Goal: Information Seeking & Learning: Learn about a topic

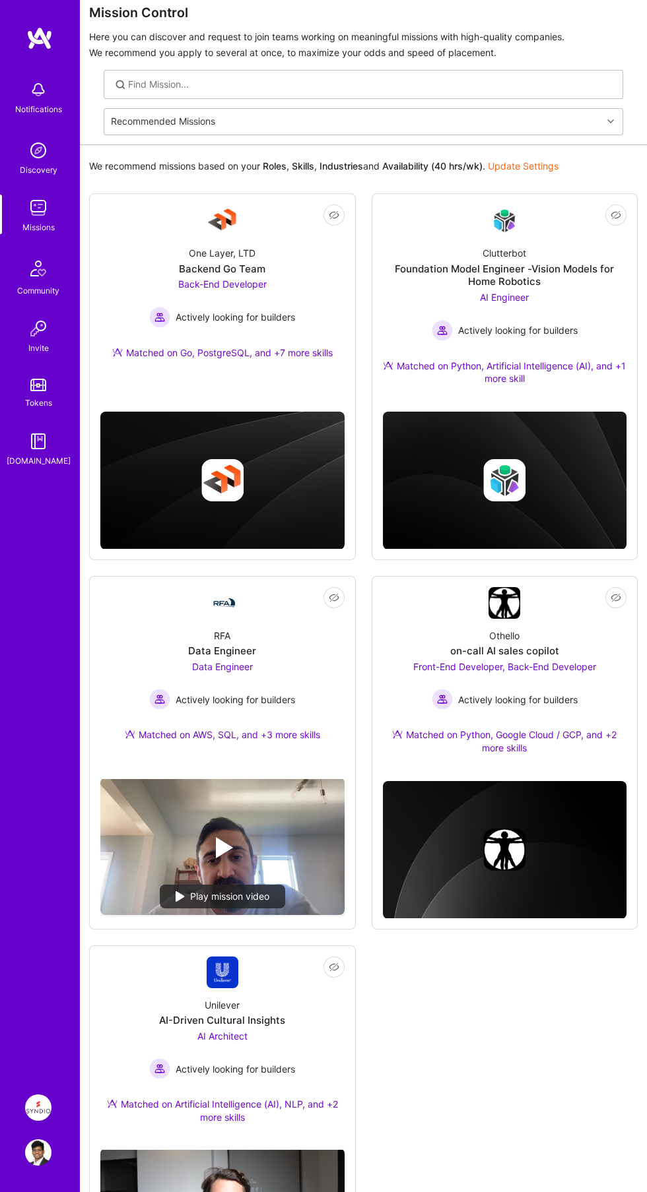
scroll to position [52, 0]
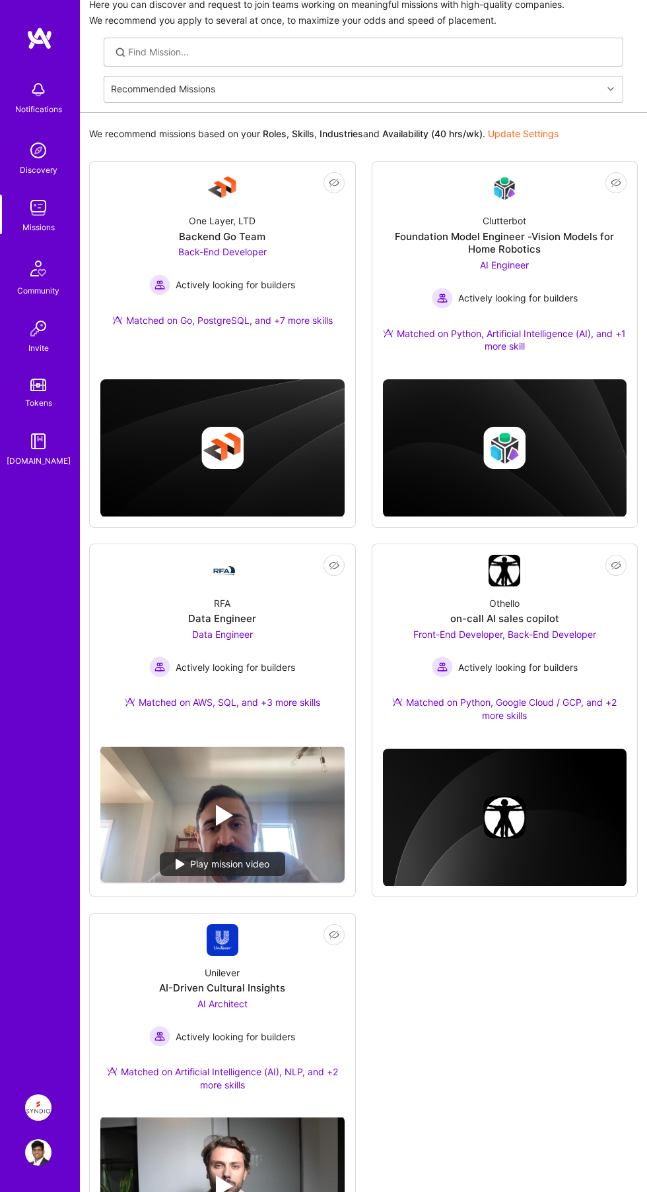
click at [194, 1008] on div "AI Architect Actively looking for builders" at bounding box center [222, 1023] width 146 height 50
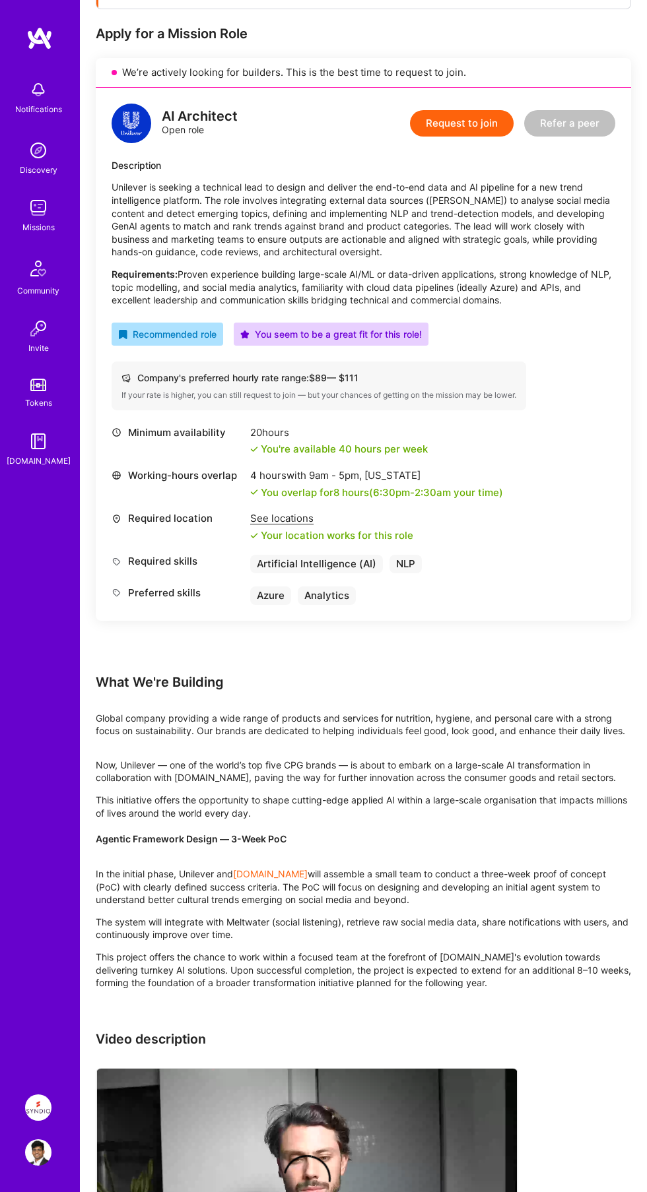
scroll to position [360, 0]
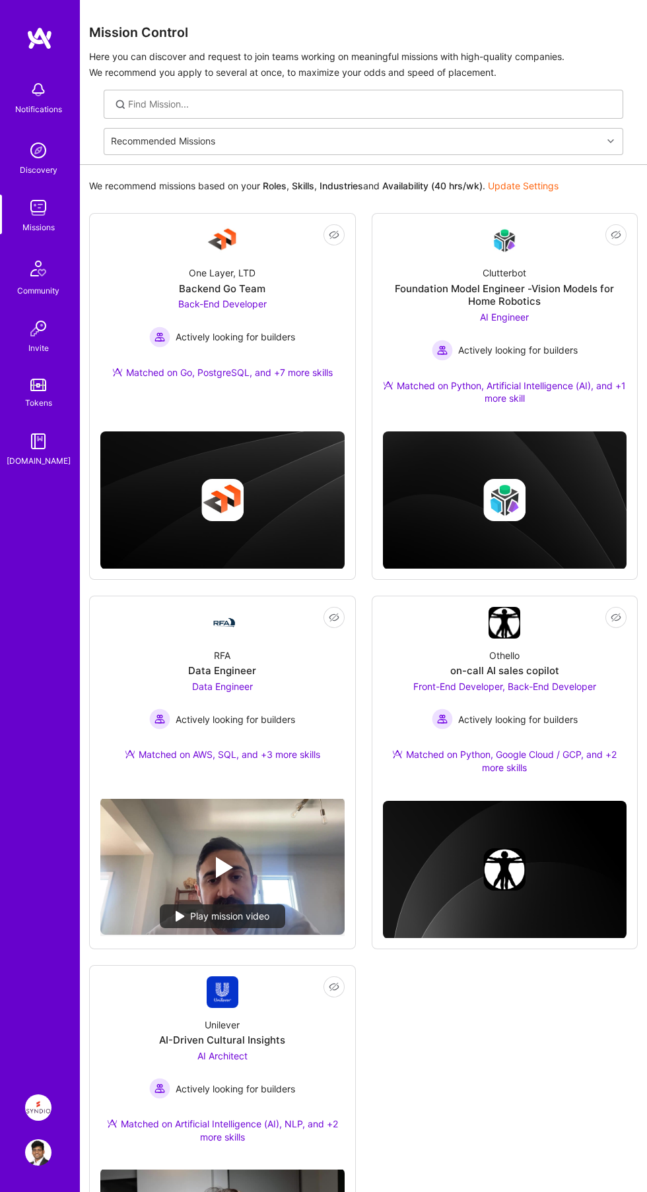
click at [34, 1098] on img at bounding box center [38, 1108] width 26 height 26
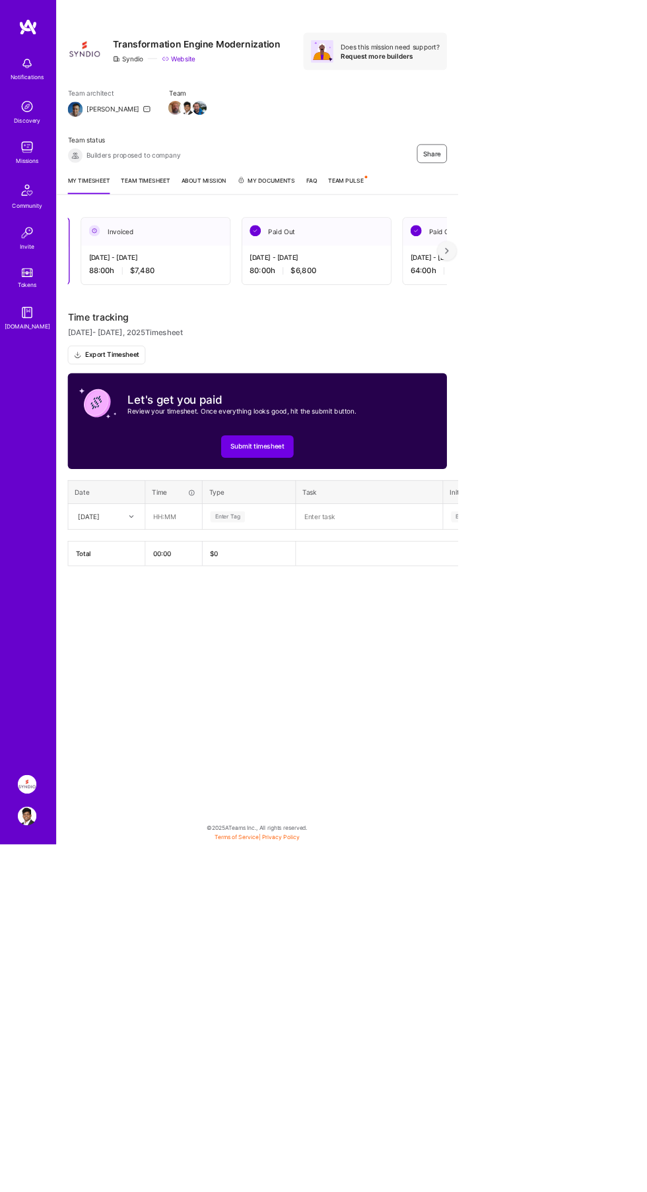
scroll to position [0, 357]
